Goal: Entertainment & Leisure: Browse casually

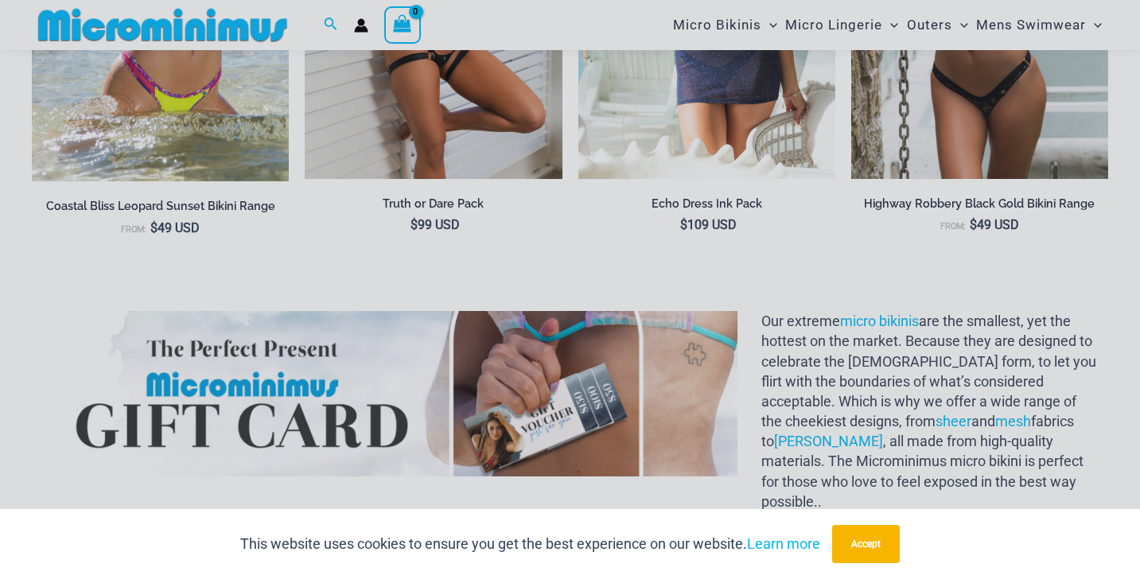
scroll to position [1629, 0]
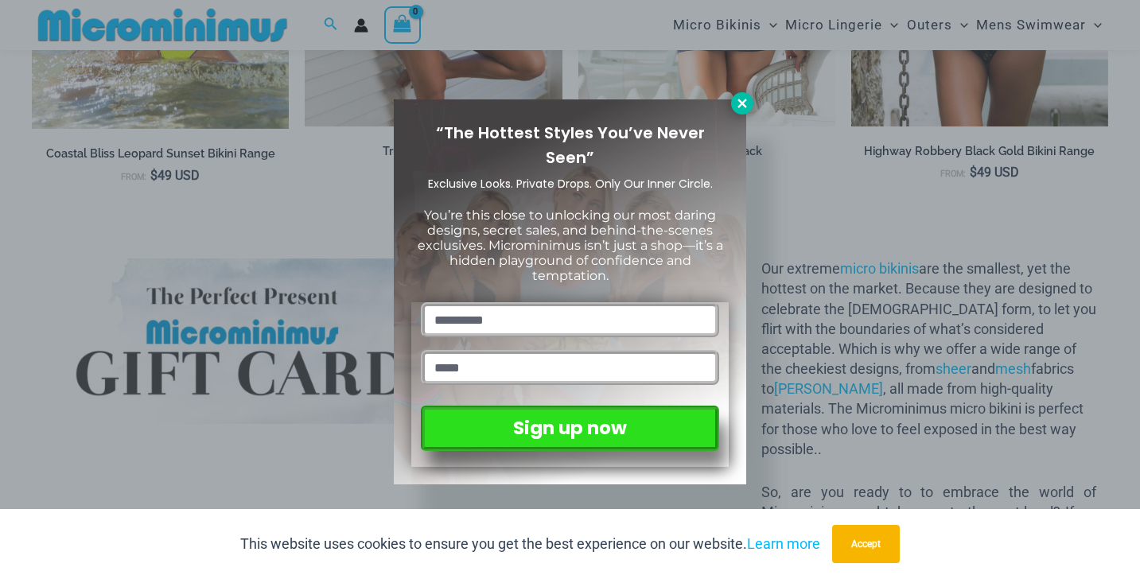
click at [737, 107] on icon at bounding box center [742, 103] width 14 height 14
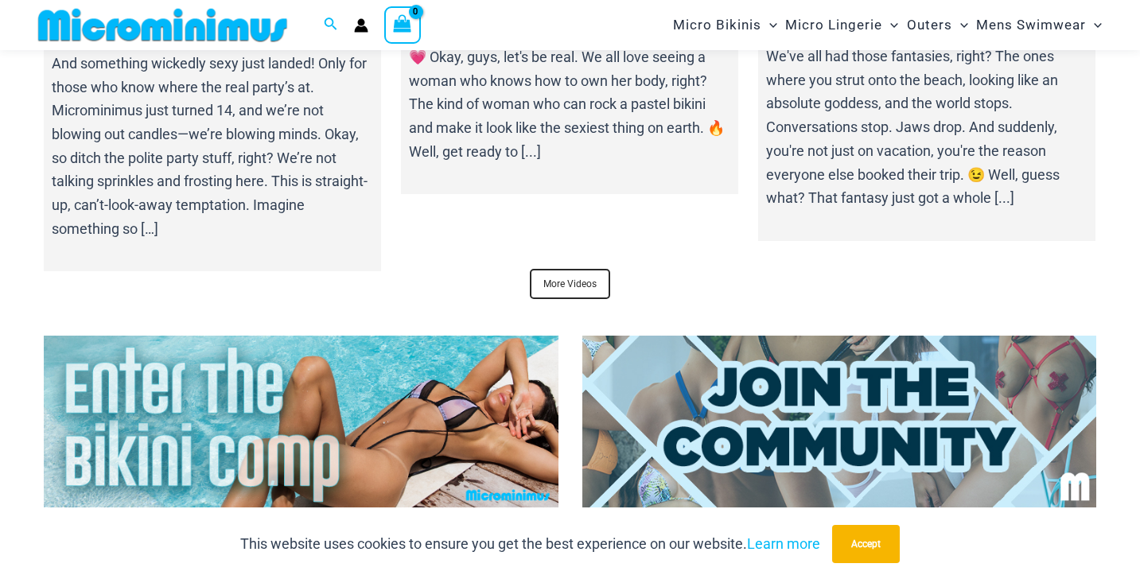
scroll to position [5394, 0]
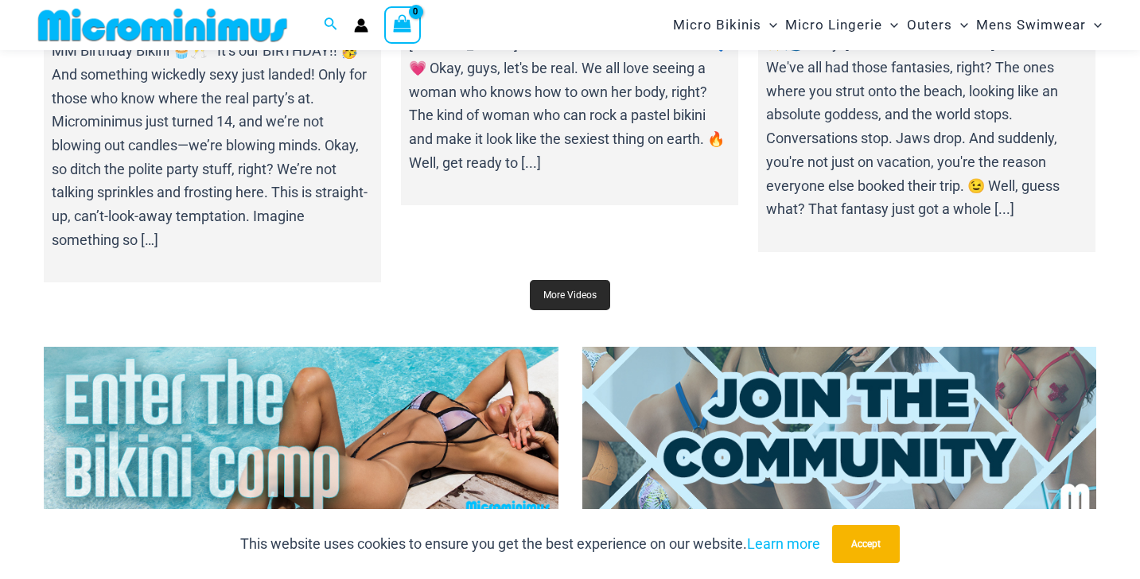
click at [560, 290] on link "More Videos" at bounding box center [570, 295] width 80 height 30
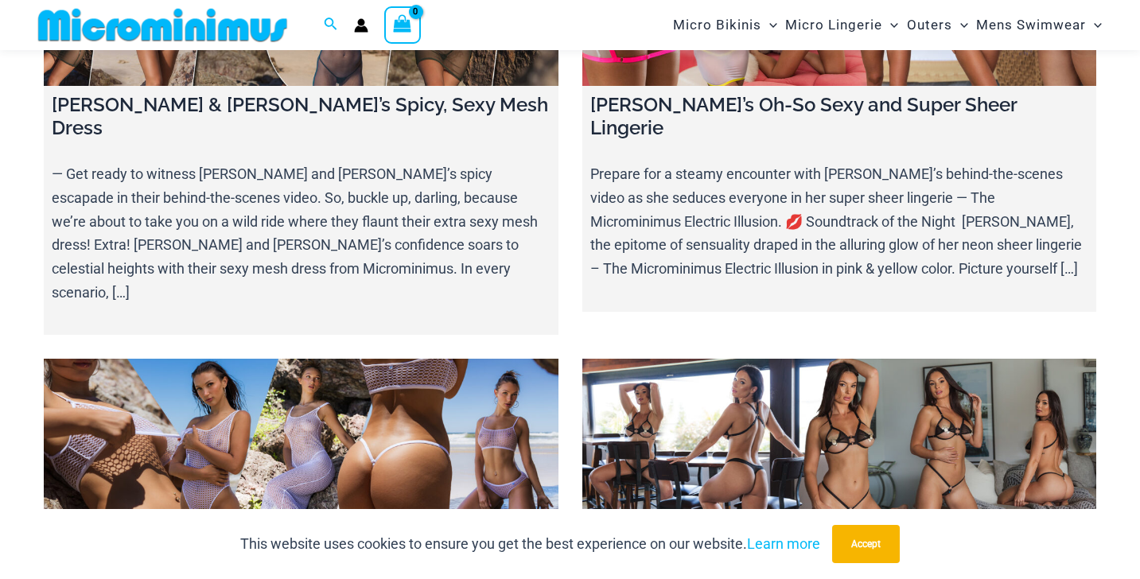
scroll to position [7172, 0]
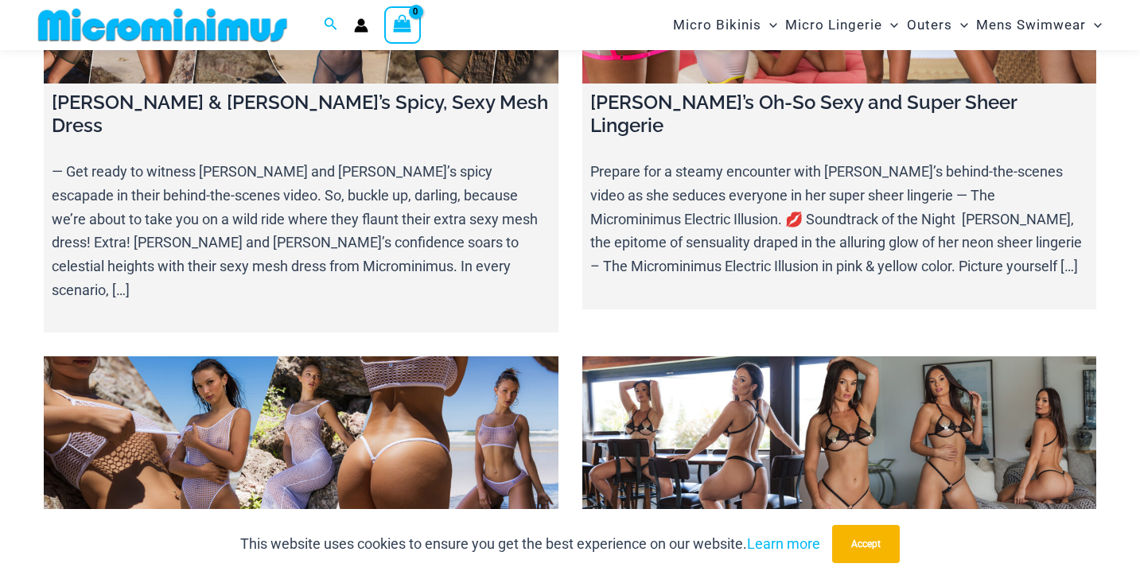
click at [721, 356] on link at bounding box center [839, 446] width 515 height 181
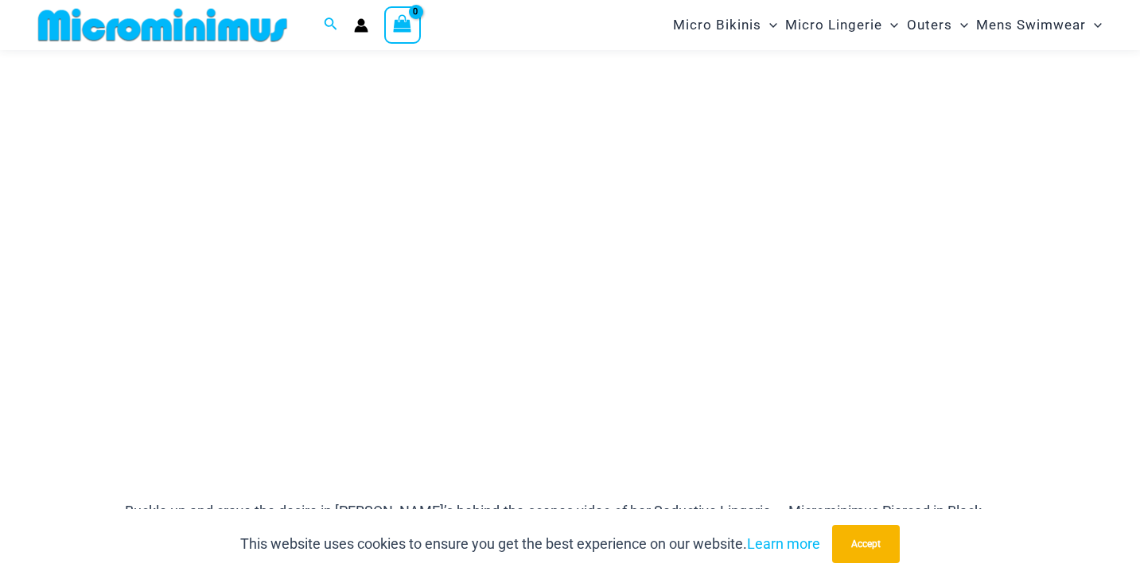
scroll to position [219, 0]
